Goal: Transaction & Acquisition: Purchase product/service

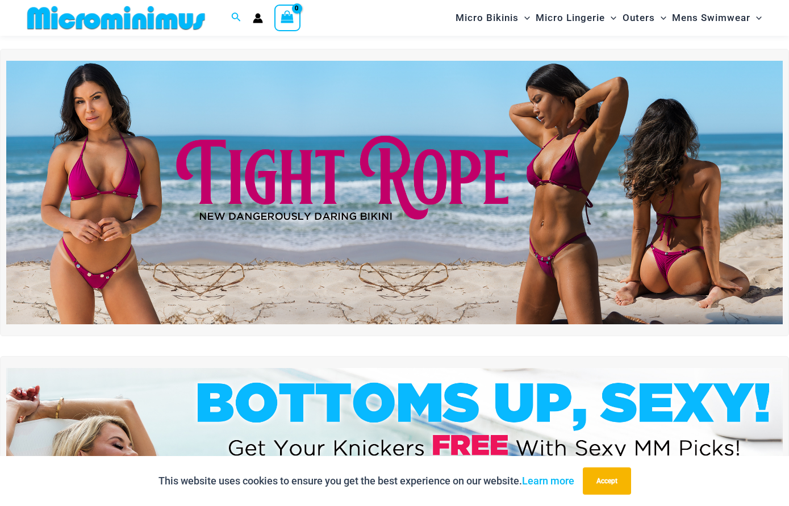
scroll to position [15, 0]
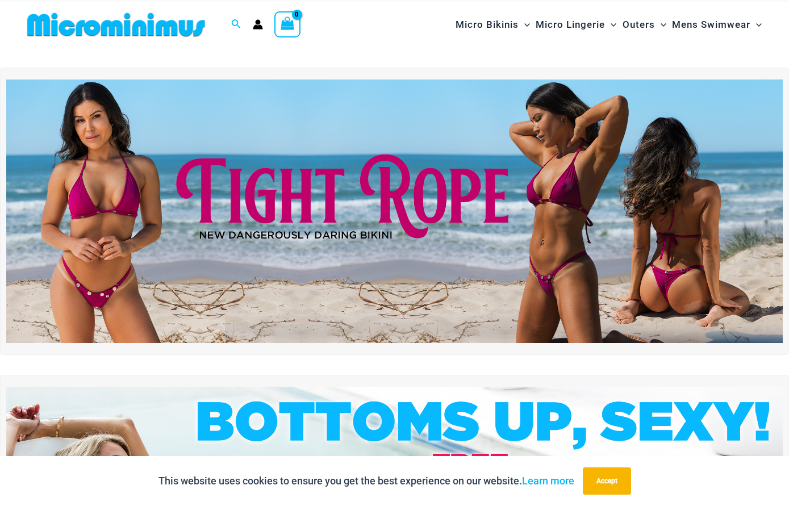
click at [553, 204] on img at bounding box center [394, 212] width 776 height 264
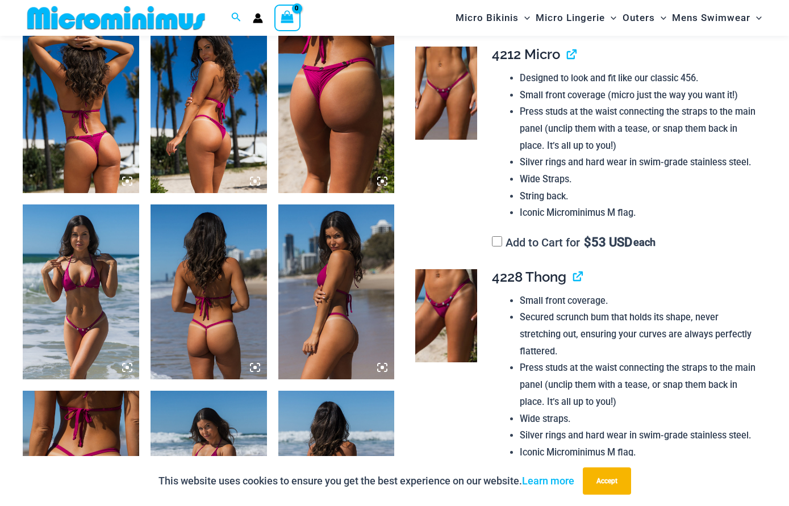
scroll to position [658, 0]
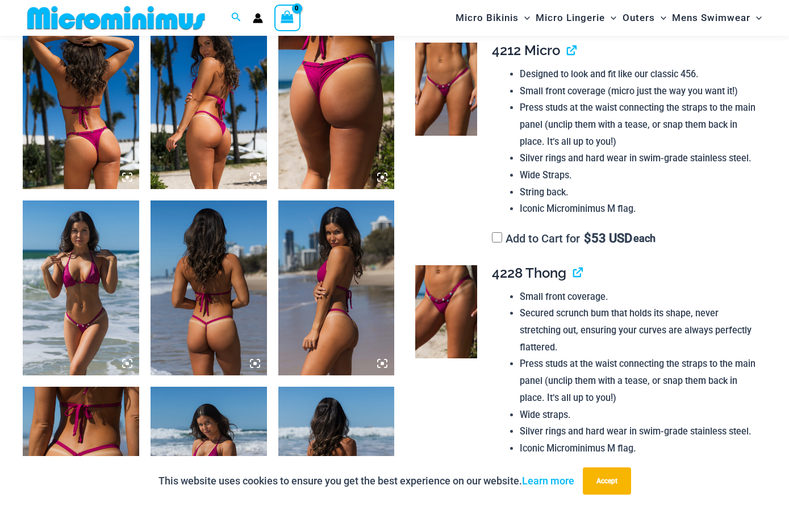
click at [236, 291] on img at bounding box center [209, 287] width 116 height 174
click at [616, 206] on li "Iconic Microminimus M flag." at bounding box center [638, 208] width 237 height 17
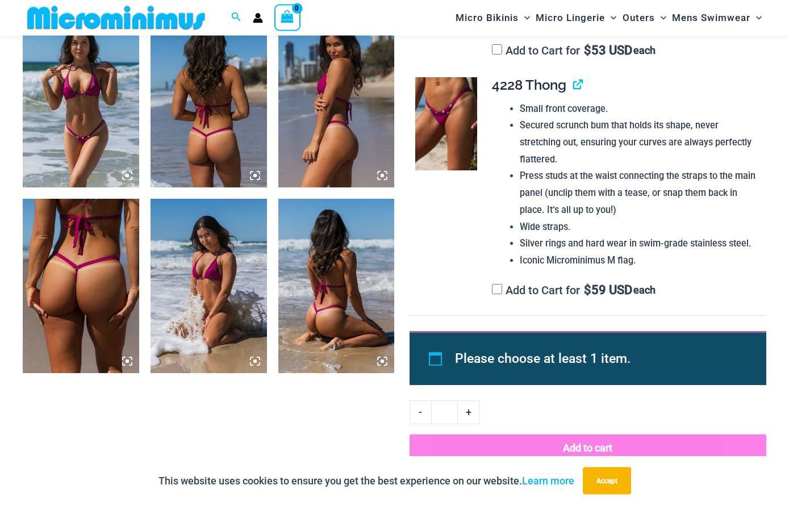
scroll to position [809, 0]
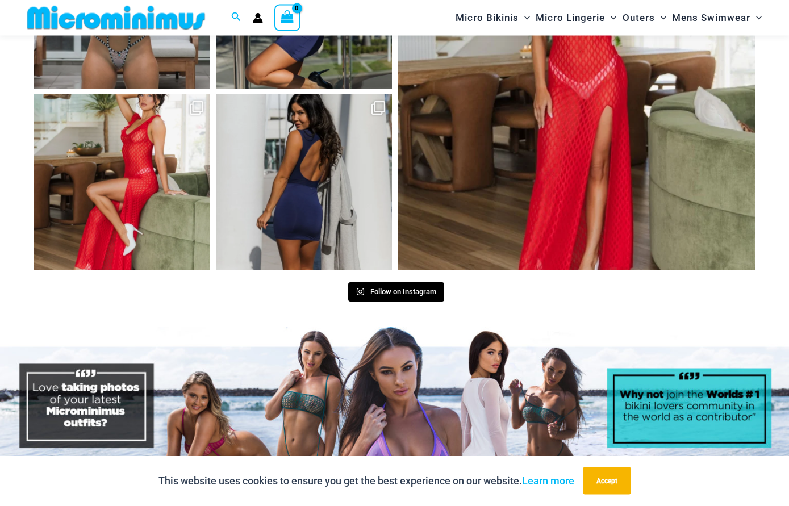
scroll to position [5203, 0]
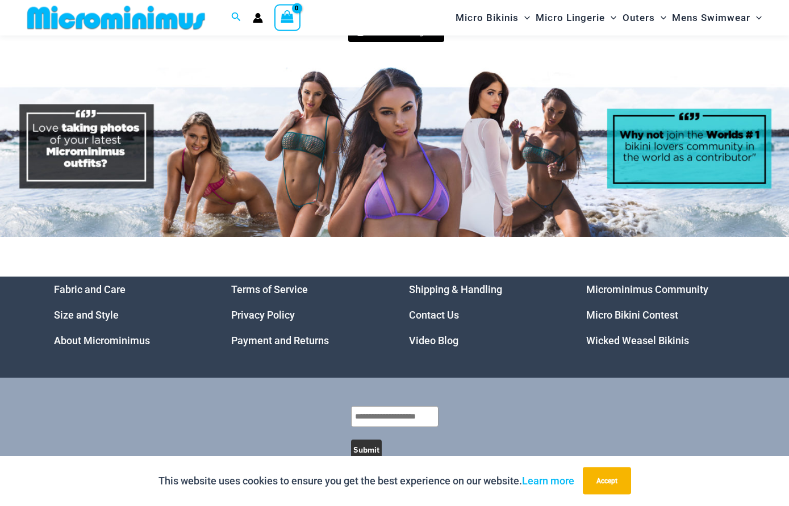
click at [653, 335] on link "Wicked Weasel Bikinis" at bounding box center [637, 341] width 103 height 12
